Goal: Transaction & Acquisition: Subscribe to service/newsletter

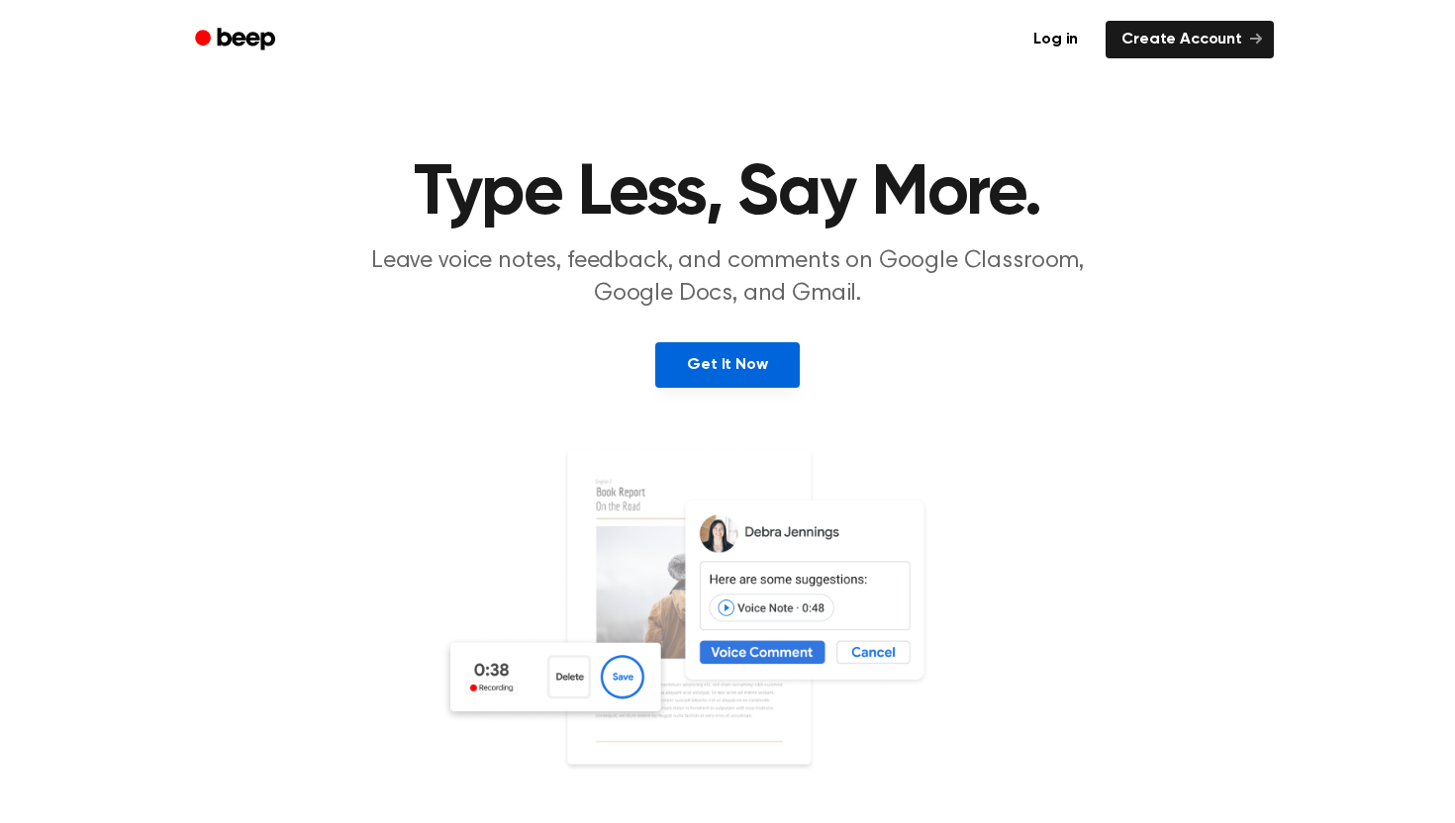
click at [713, 352] on link "Get It Now" at bounding box center [726, 365] width 143 height 46
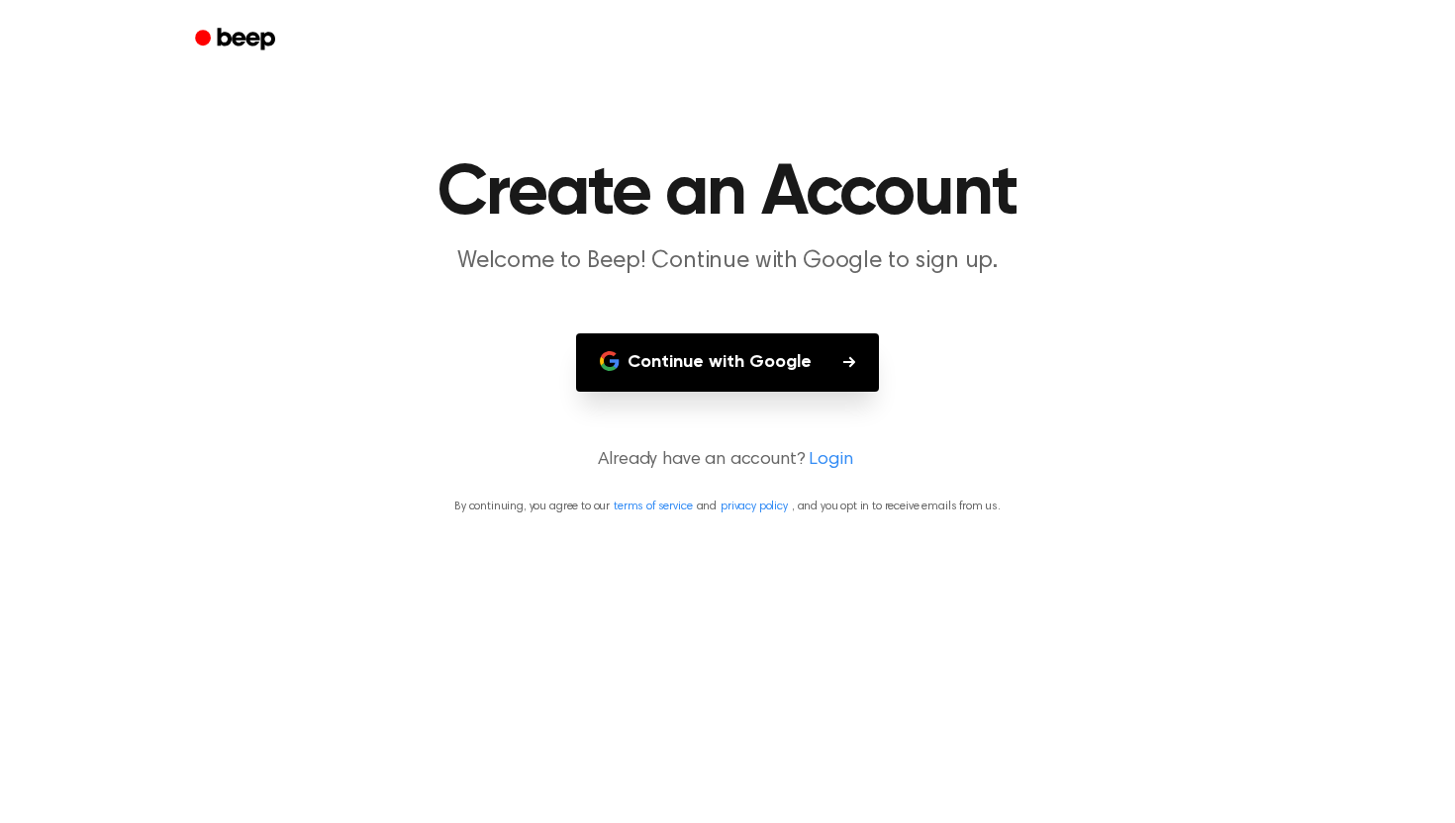
click at [715, 352] on button "Continue with Google" at bounding box center [727, 363] width 303 height 58
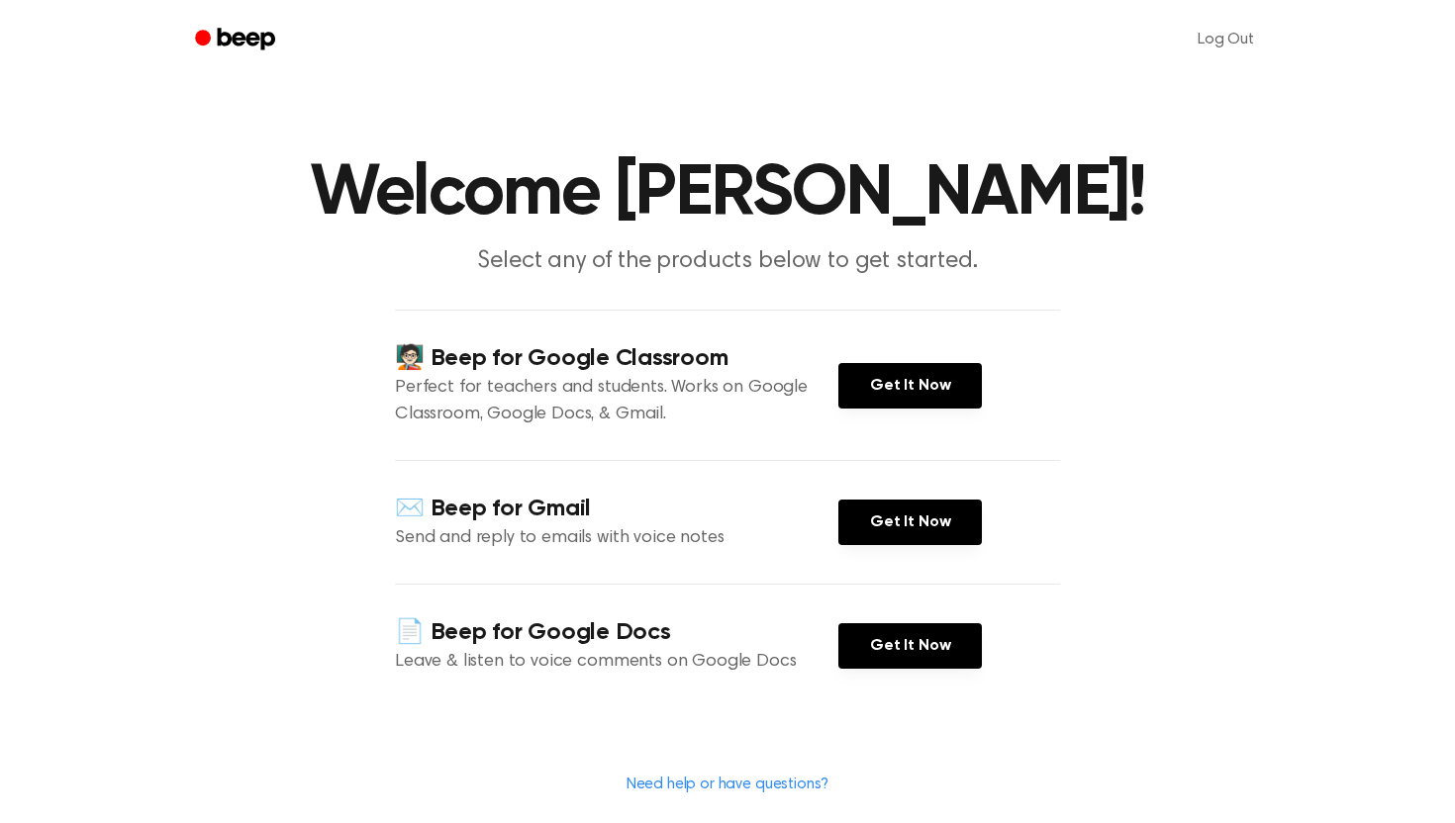
click at [883, 349] on div "🧑🏻‍🏫 Beep for Google Classroom Perfect for teachers and students. Works on Goog…" at bounding box center [727, 385] width 665 height 150
click at [883, 365] on link "Get It Now" at bounding box center [909, 386] width 143 height 46
click at [925, 369] on link "Get It Now" at bounding box center [909, 386] width 143 height 46
